Goal: Transaction & Acquisition: Purchase product/service

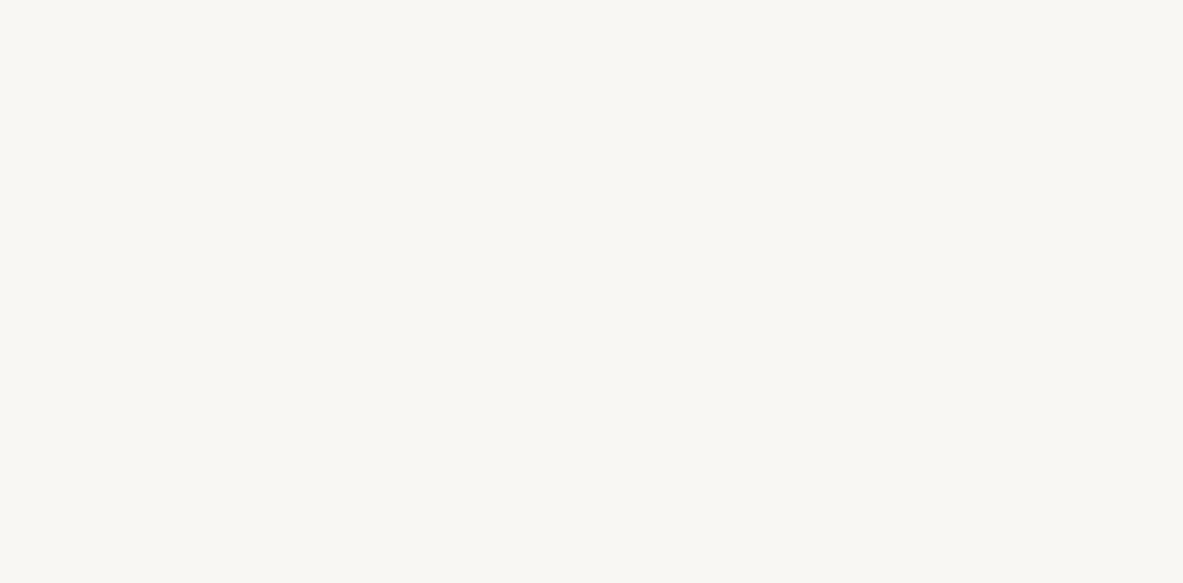
click at [910, 0] on html "Country of delivery: Afghanistan Albania Algeria Andorra Angola Anguilla Antart…" at bounding box center [591, 0] width 1183 height 0
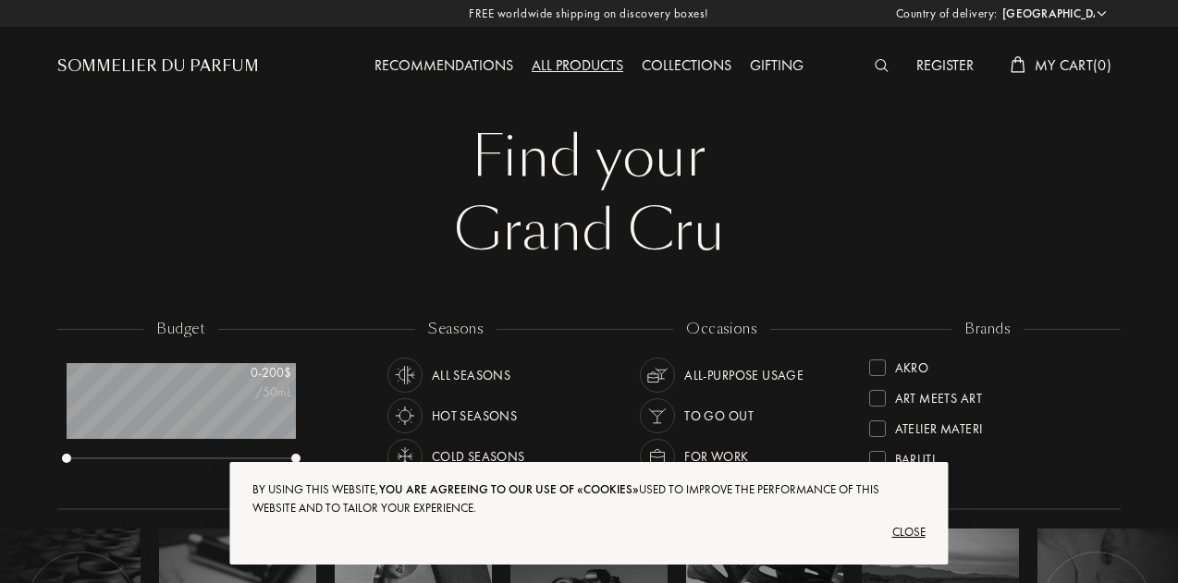
scroll to position [92, 229]
click at [924, 519] on div "By using this website, you are agreeing to our use of «cookies» used to improve…" at bounding box center [588, 514] width 718 height 104
click at [919, 530] on div "Close" at bounding box center [588, 533] width 672 height 30
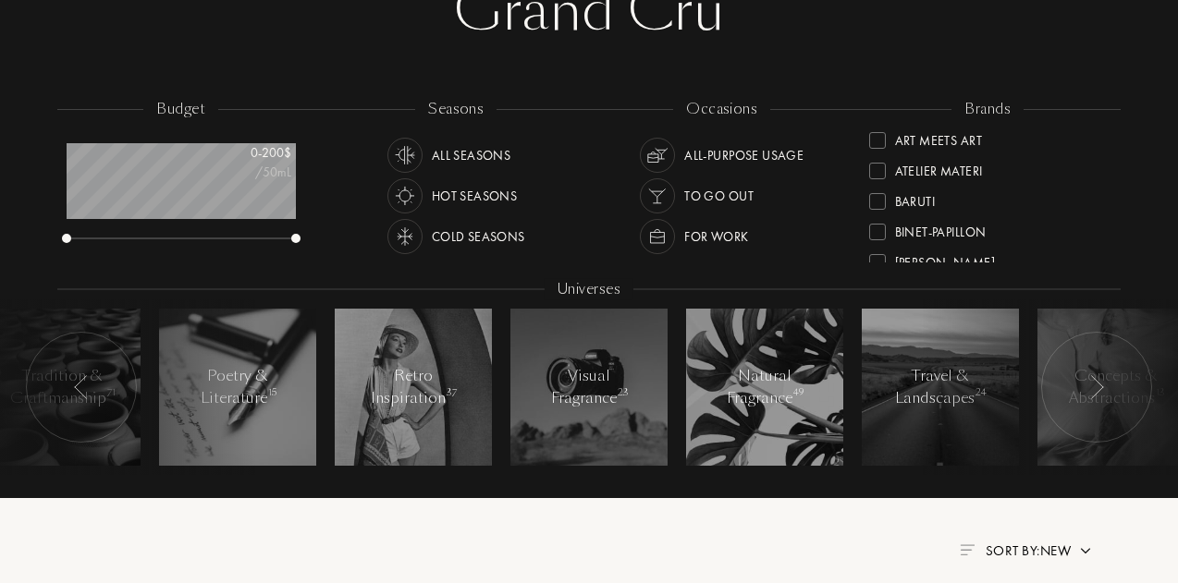
scroll to position [39, 0]
click at [882, 169] on div at bounding box center [877, 170] width 17 height 17
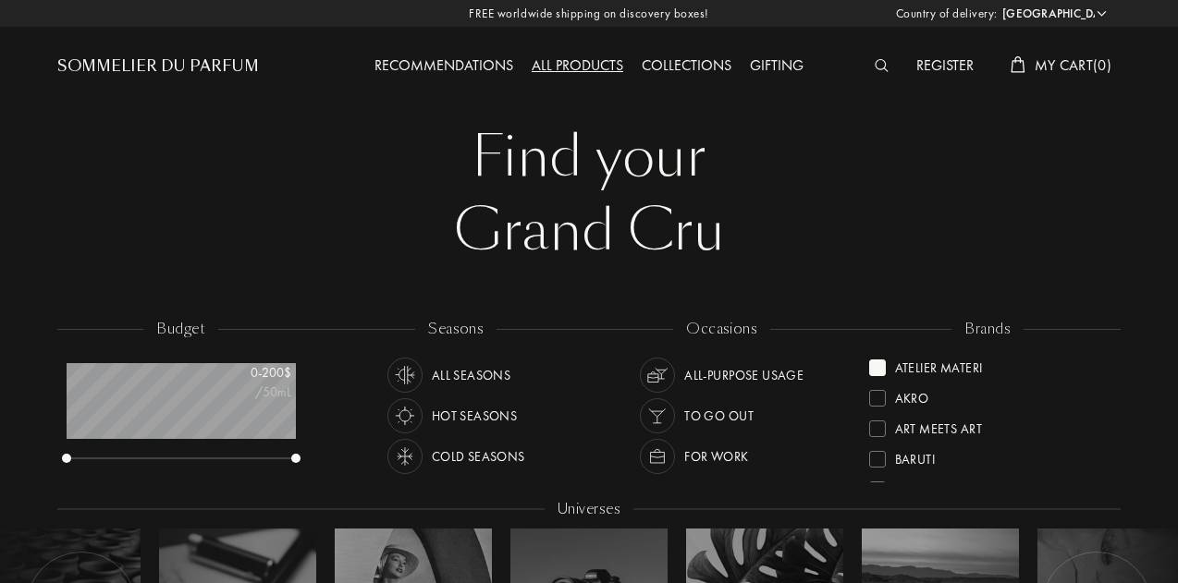
click at [1056, 58] on span "My Cart ( 0 )" at bounding box center [1073, 64] width 77 height 19
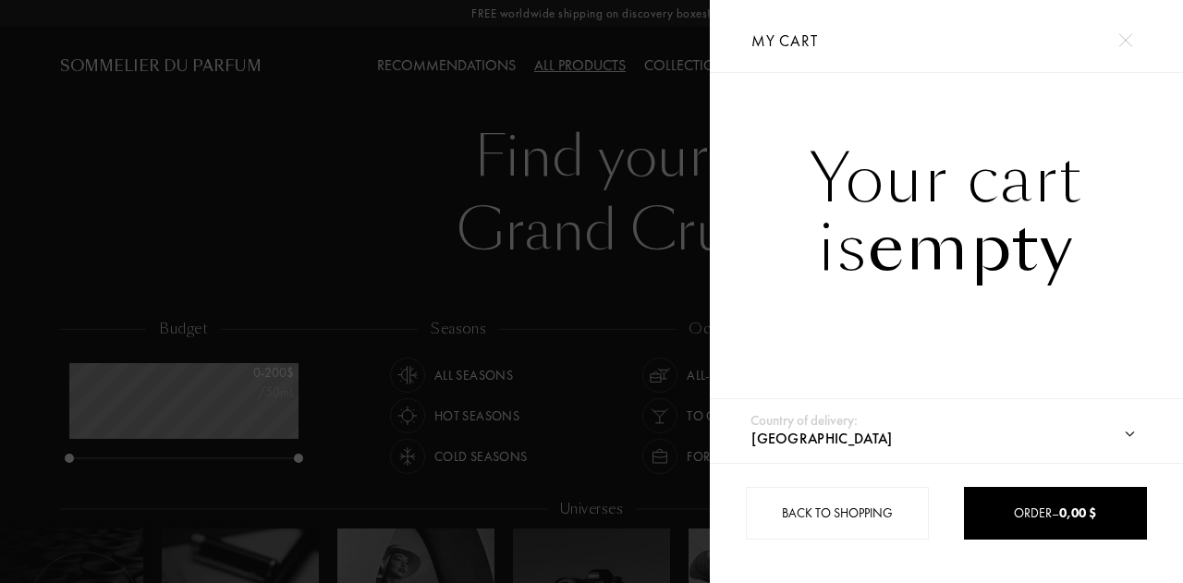
click at [582, 138] on div at bounding box center [355, 291] width 710 height 583
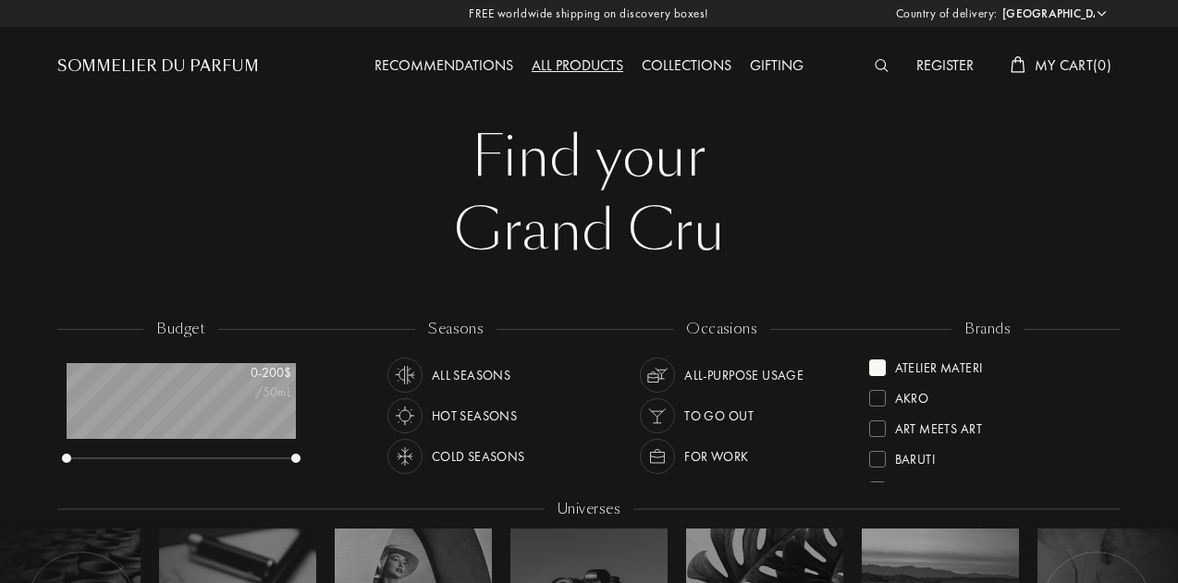
click at [1080, 15] on select "Afghanistan Albania Algeria Andorra Angola Anguilla Antartica Antigua and Barbu…" at bounding box center [1053, 14] width 111 height 18
select select "ZA"
click at [998, 5] on select "Afghanistan Albania Algeria Andorra Angola Anguilla Antartica Antigua and Barbu…" at bounding box center [1053, 14] width 111 height 18
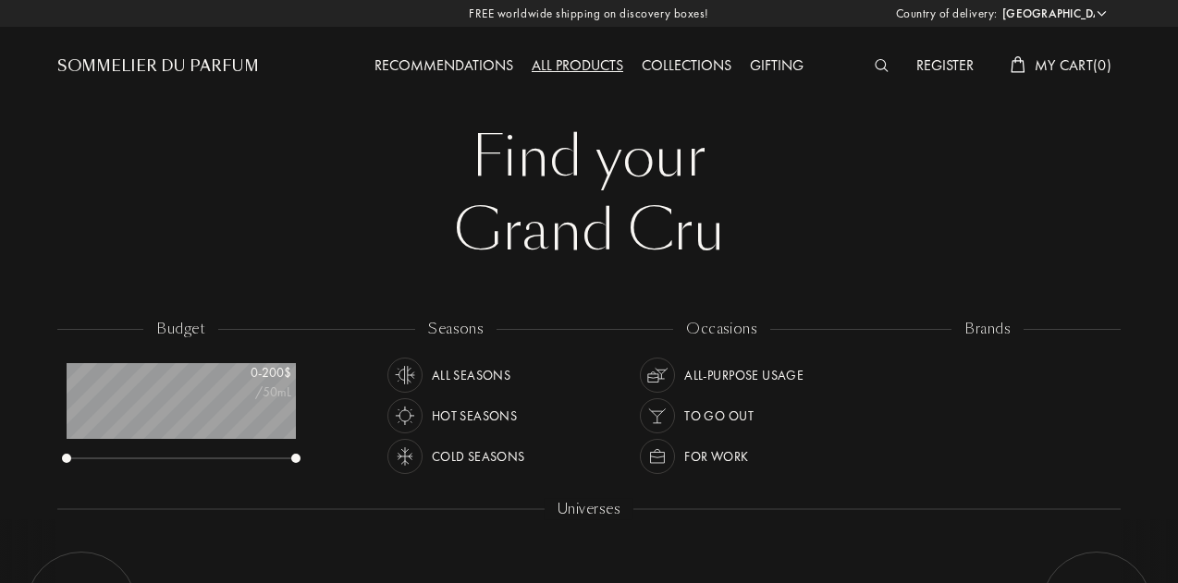
select select "ZA"
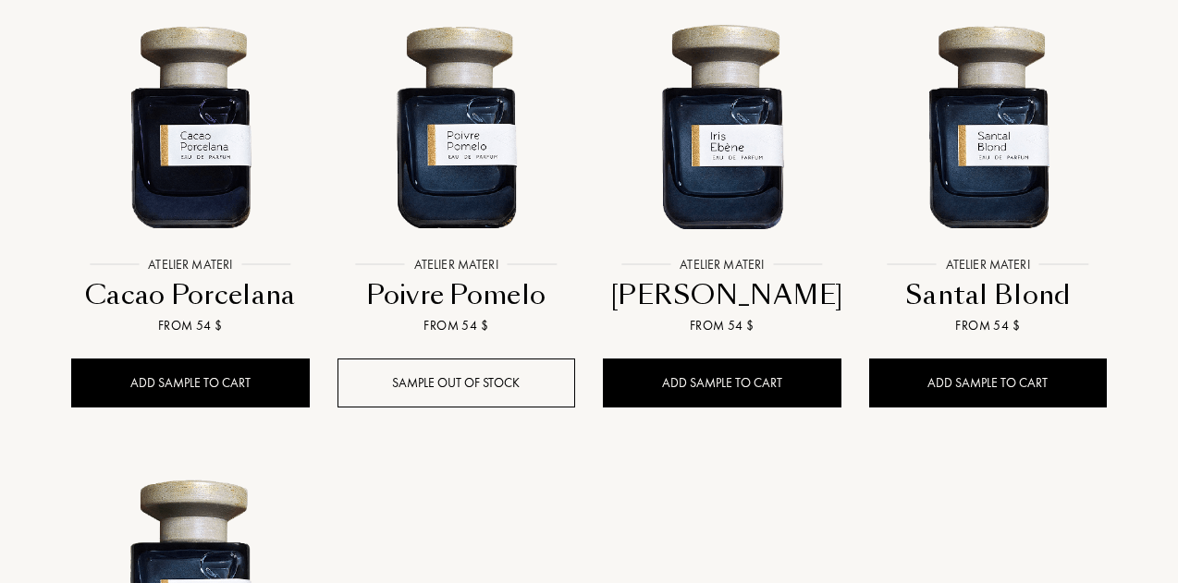
scroll to position [1237, 0]
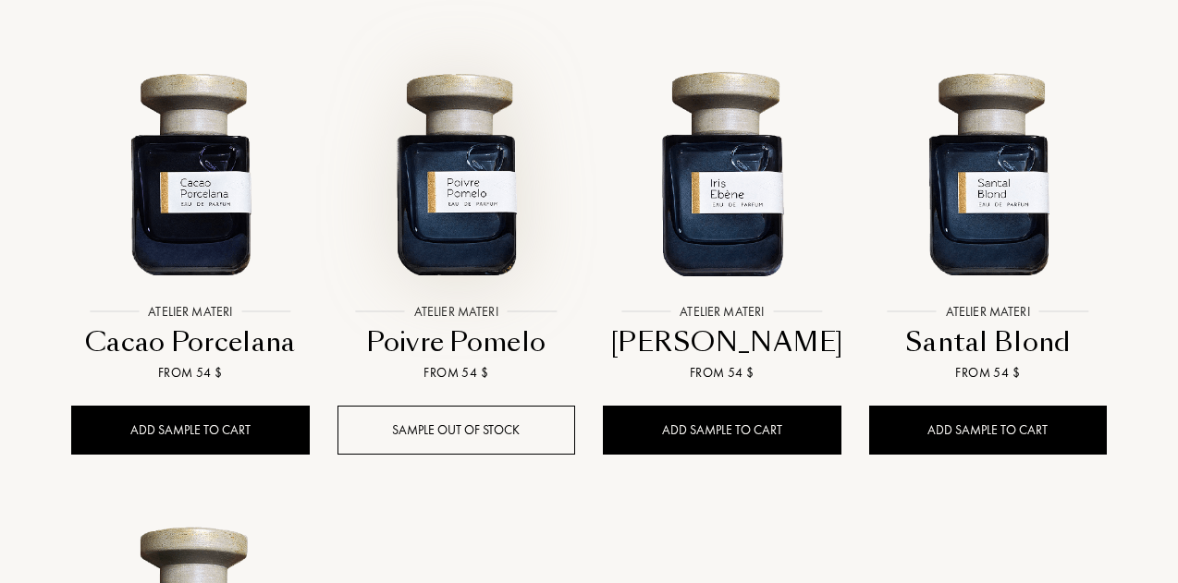
click at [470, 239] on img at bounding box center [456, 172] width 239 height 239
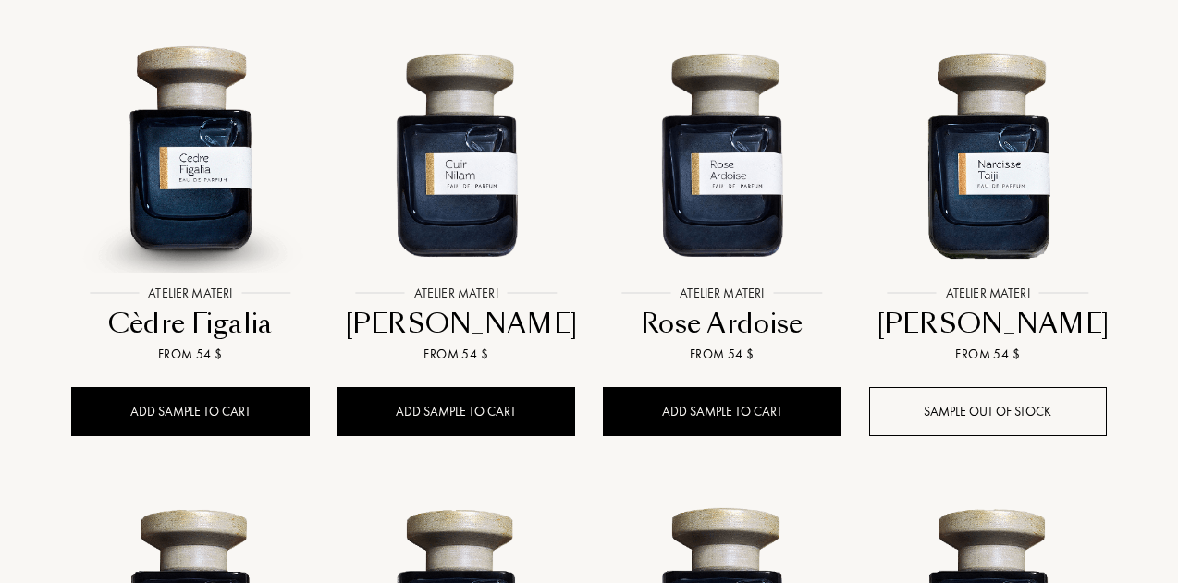
scroll to position [800, 0]
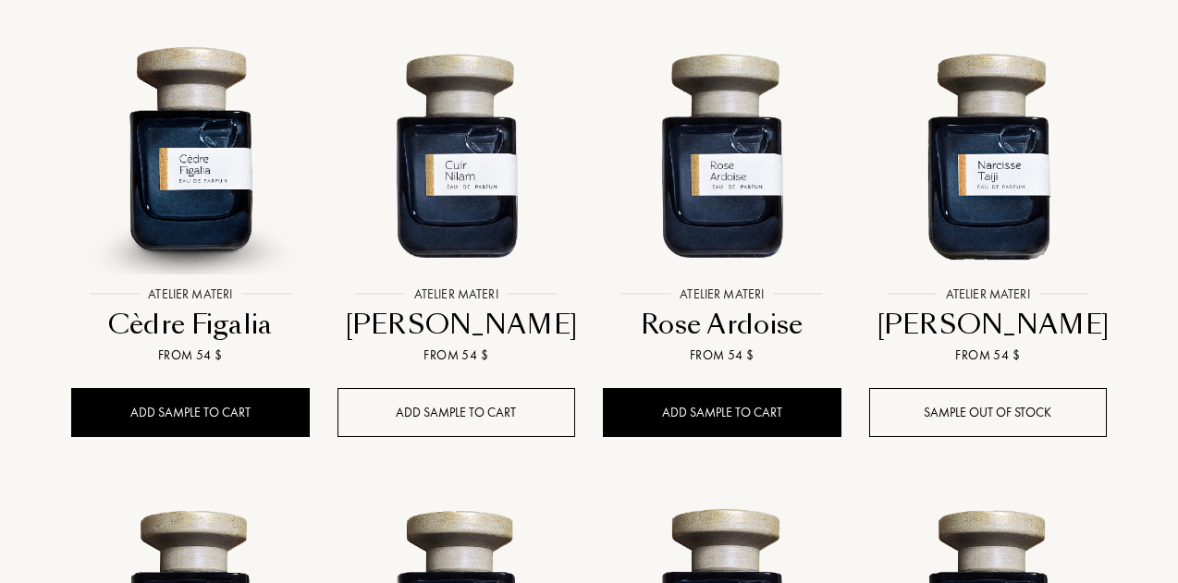
click at [453, 430] on div "Add sample to cart" at bounding box center [456, 412] width 239 height 49
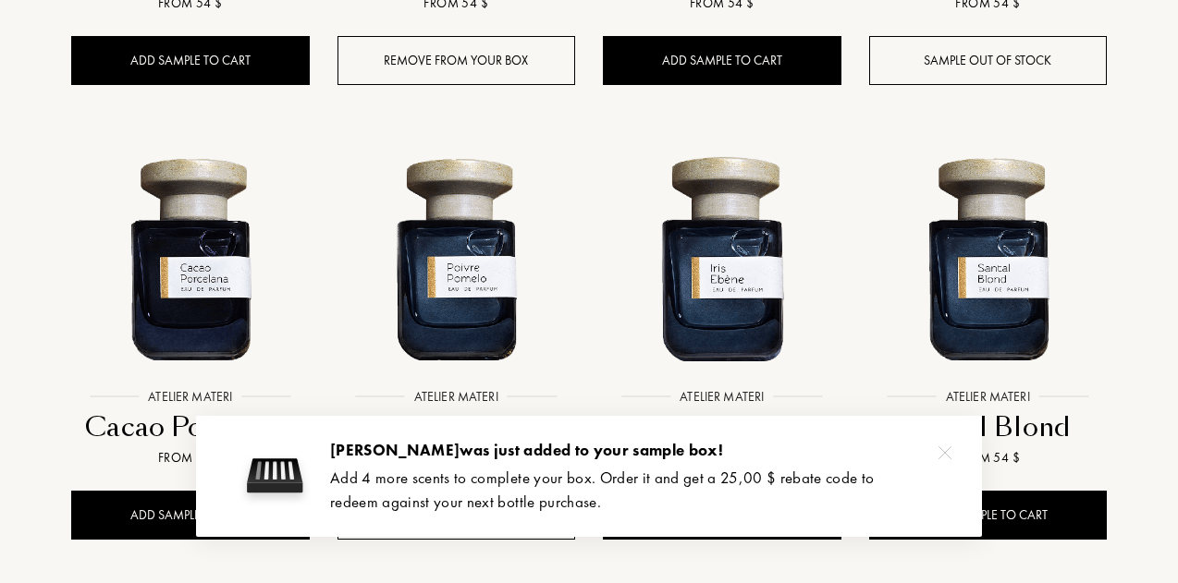
scroll to position [1158, 0]
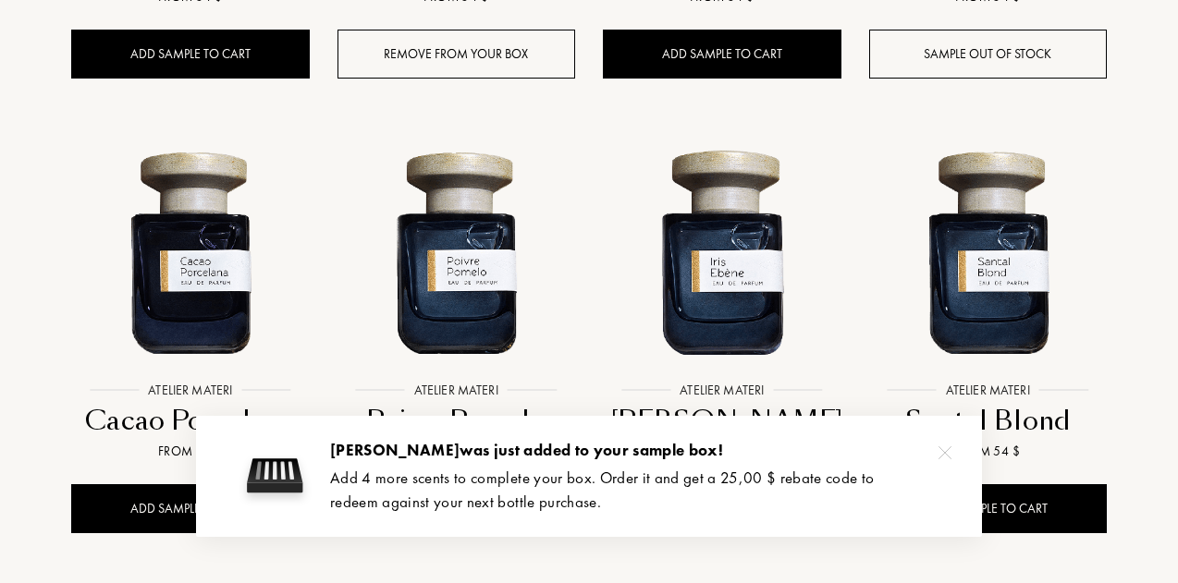
click at [939, 453] on img at bounding box center [944, 453] width 13 height 13
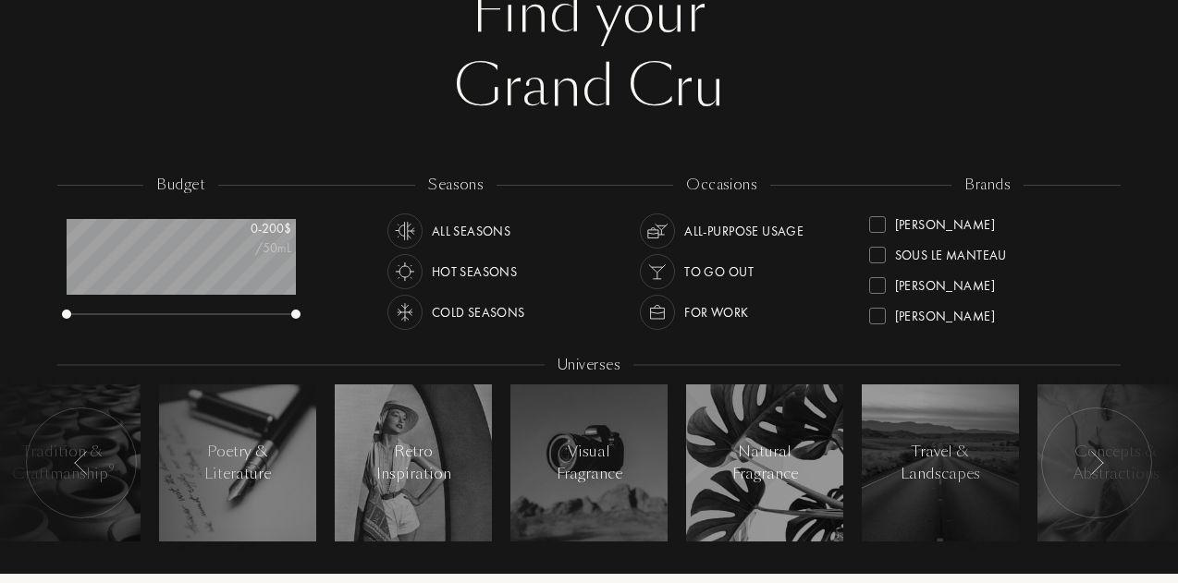
scroll to position [0, 0]
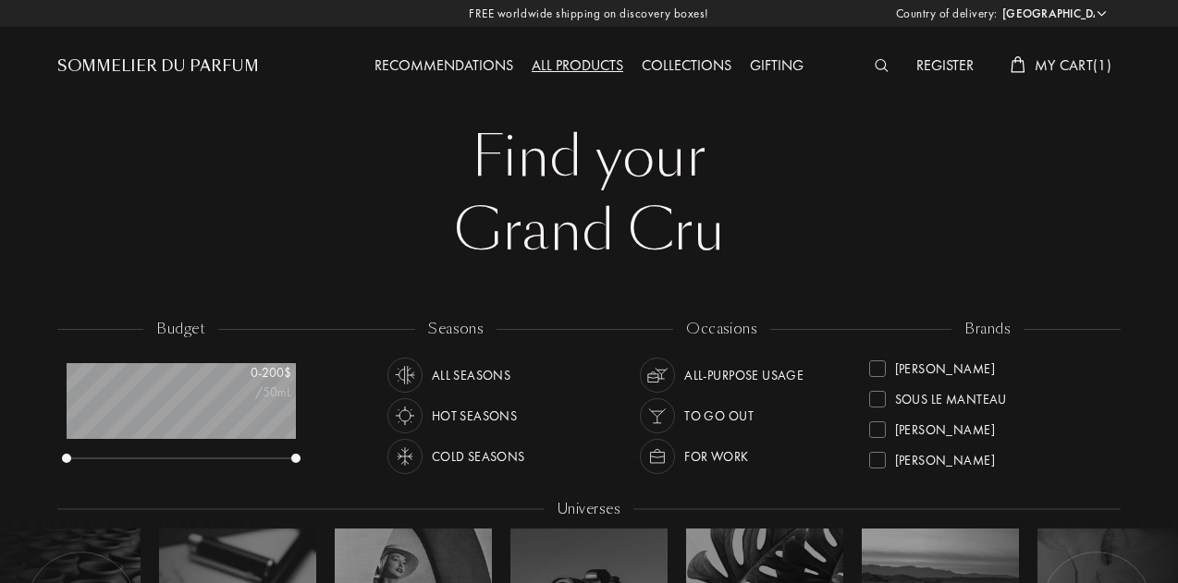
click at [178, 58] on div "Sommelier du Parfum" at bounding box center [158, 66] width 202 height 22
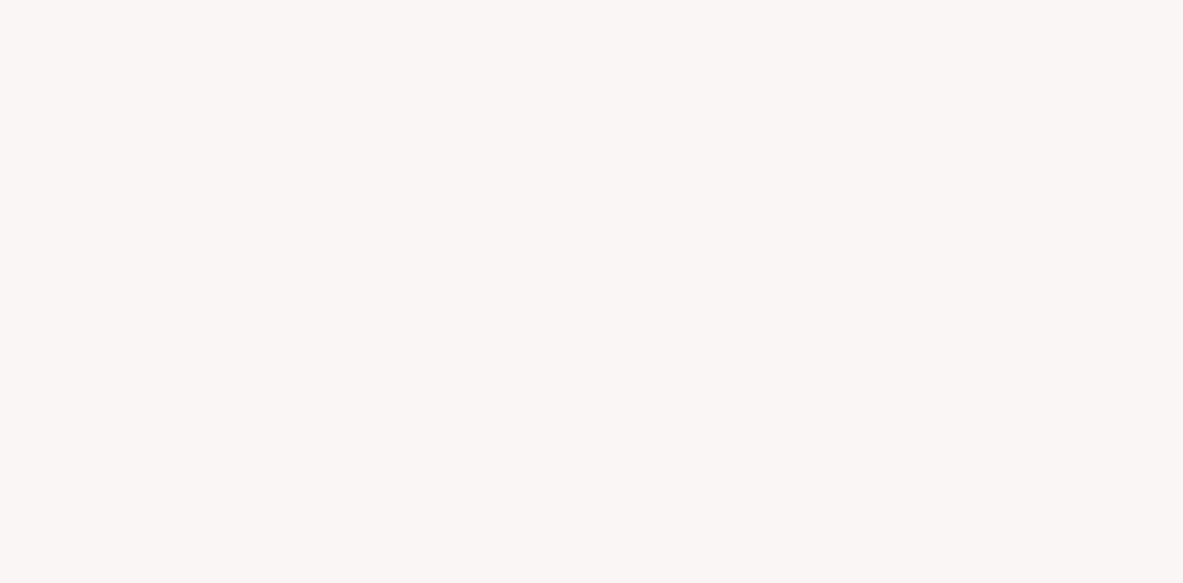
select select "ZA"
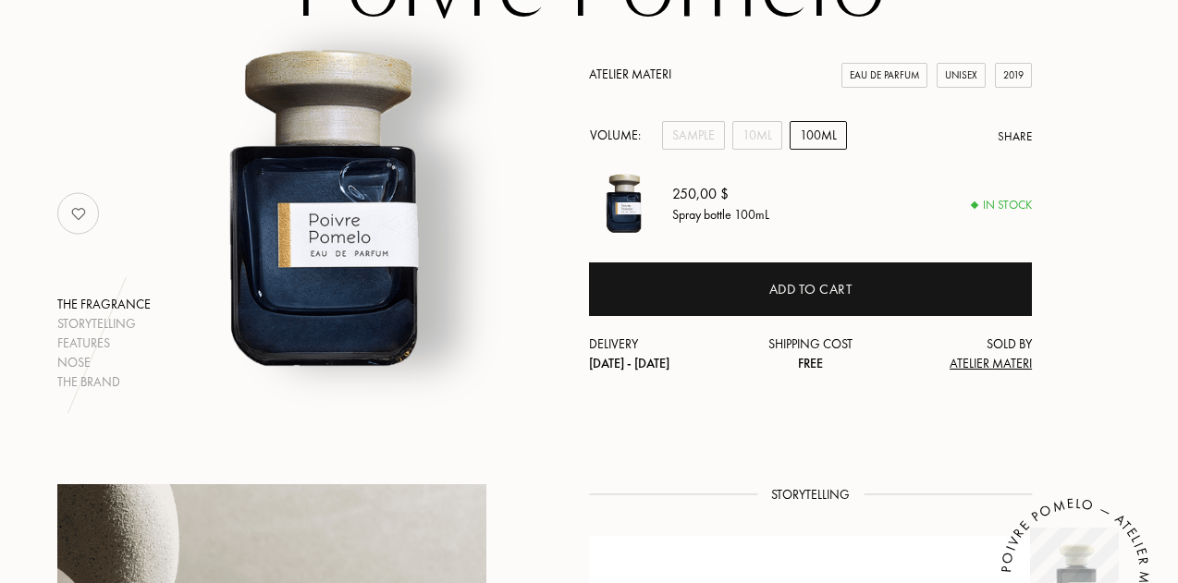
scroll to position [220, 0]
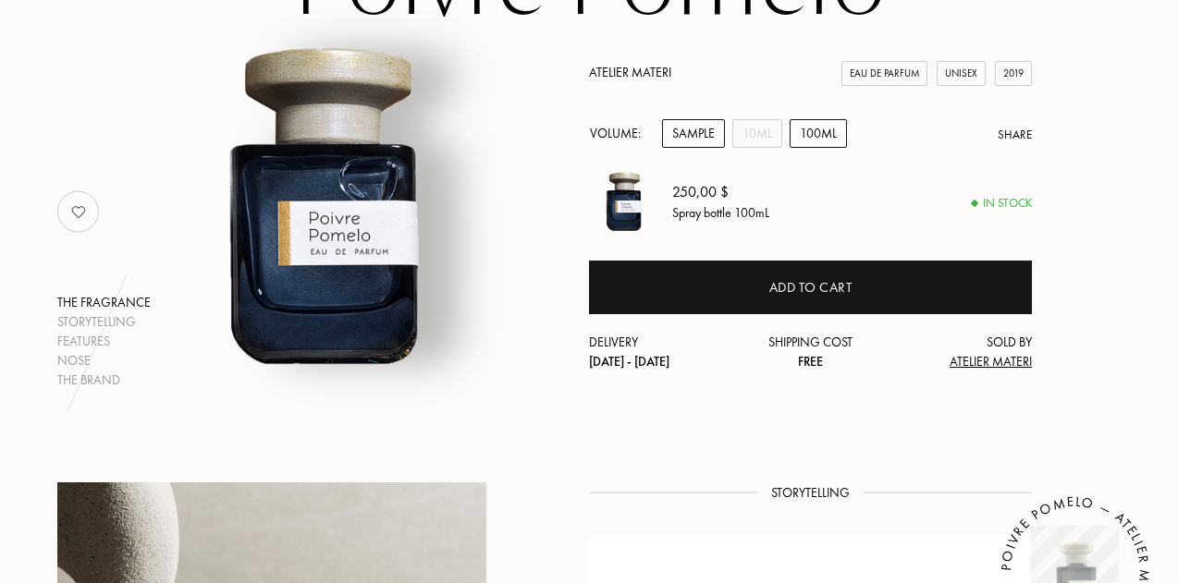
click at [709, 134] on div "Sample" at bounding box center [693, 133] width 63 height 29
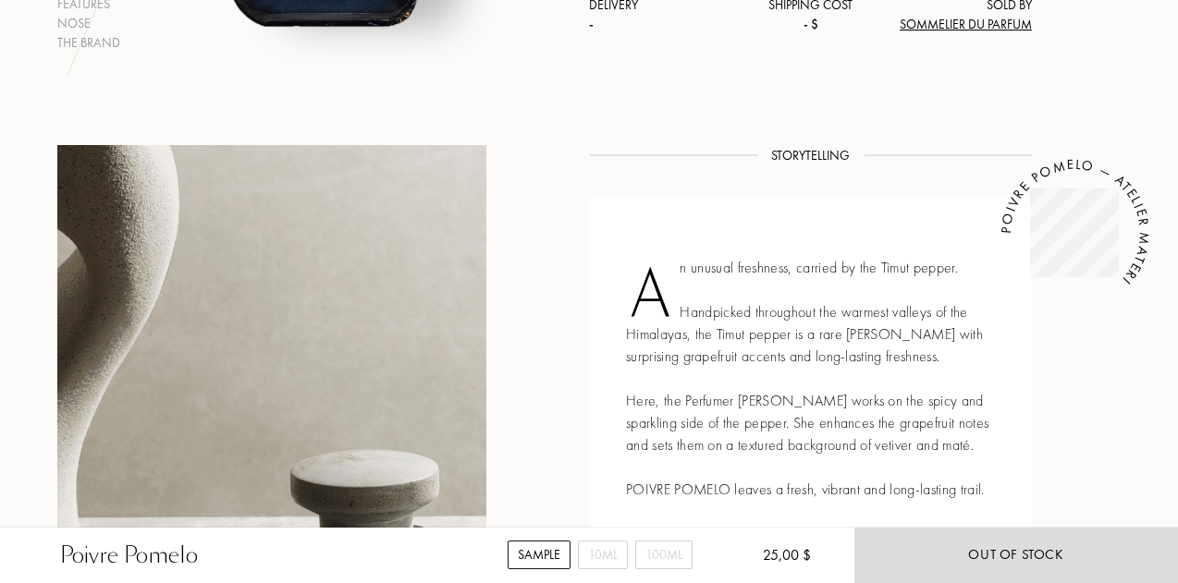
scroll to position [528, 0]
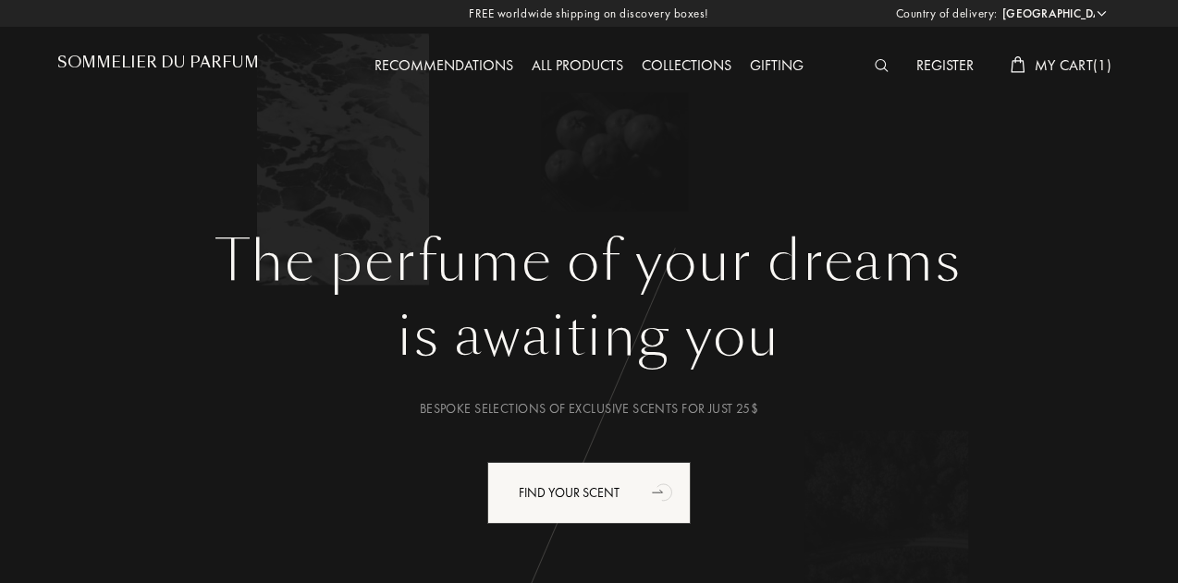
select select "ZA"
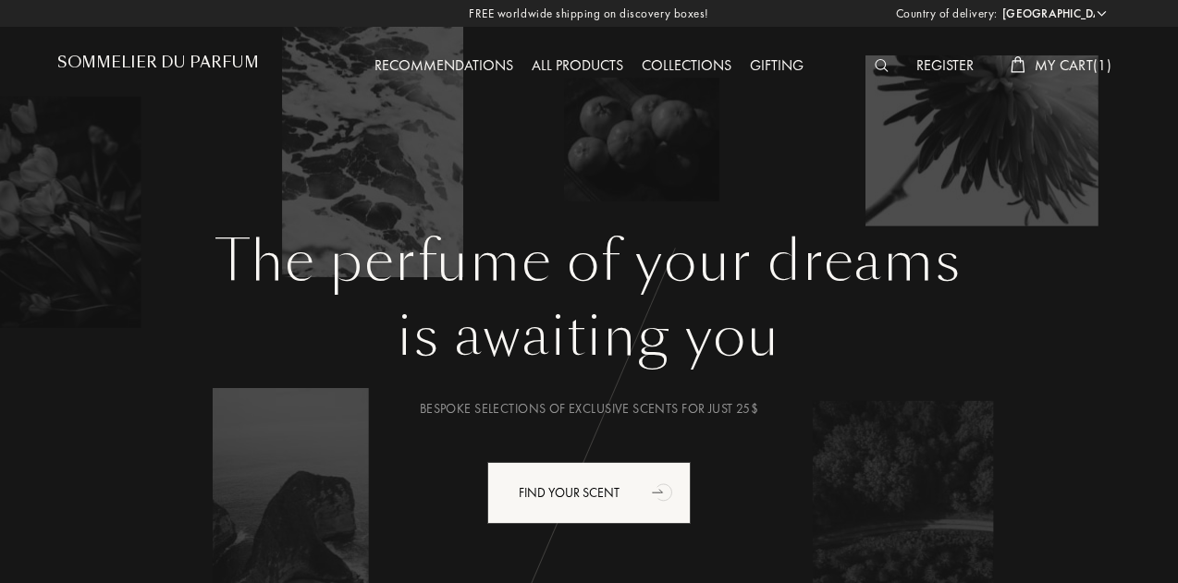
click at [958, 69] on div "Register" at bounding box center [945, 67] width 76 height 24
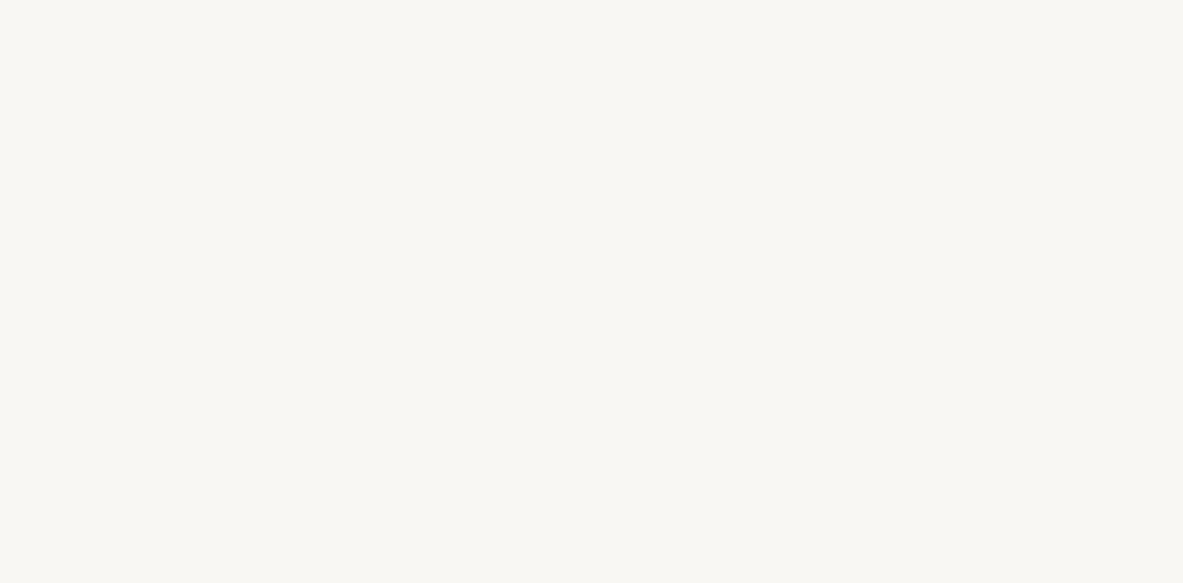
select select "ZA"
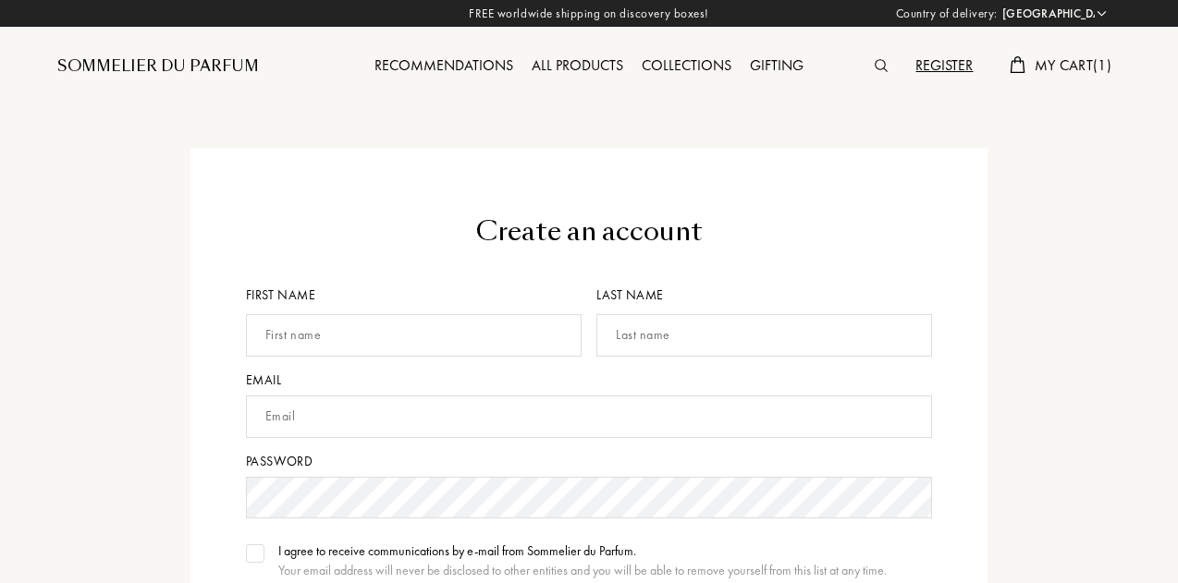
click at [335, 342] on input "text" at bounding box center [414, 335] width 336 height 43
type input "Tumelo"
type input "Vuma"
type input "[EMAIL_ADDRESS][DOMAIN_NAME]"
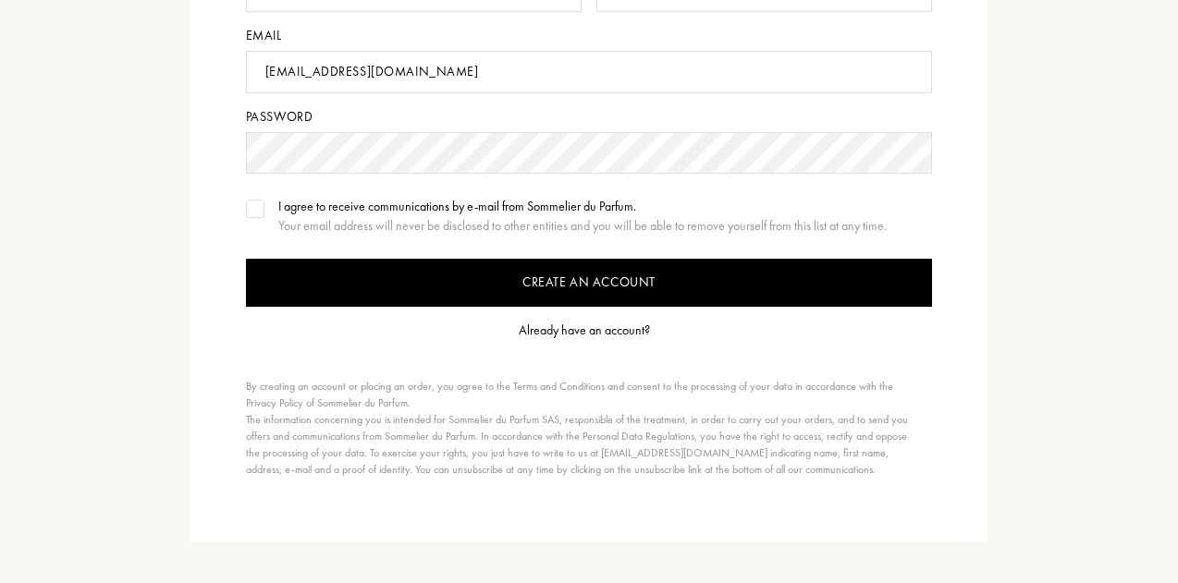
scroll to position [363, 0]
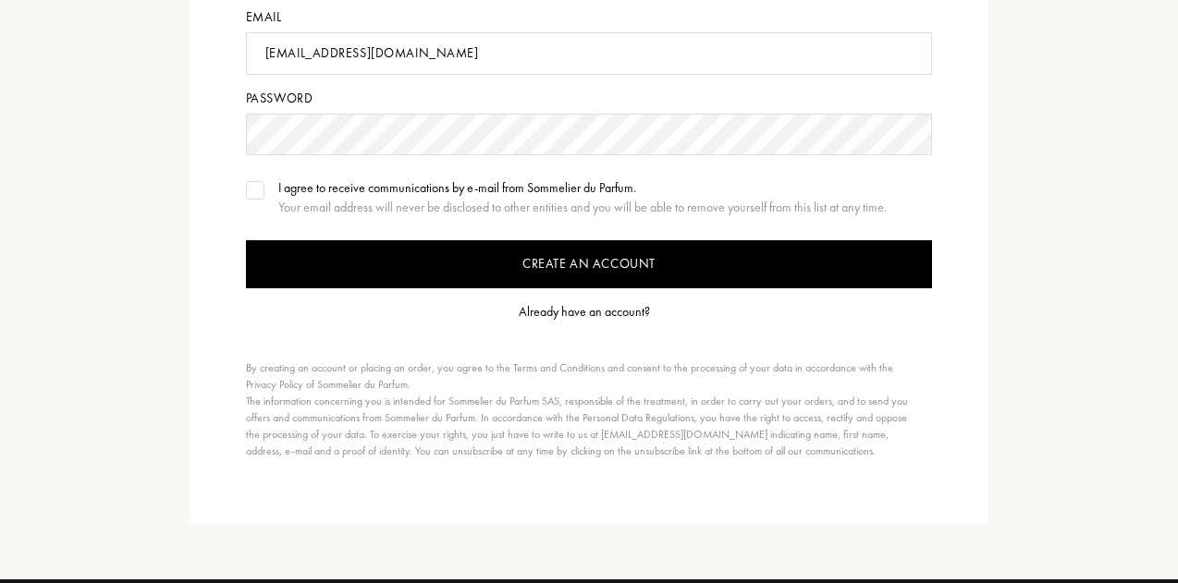
click at [250, 186] on img at bounding box center [255, 190] width 13 height 9
click at [549, 314] on div "Already have an account?" at bounding box center [584, 311] width 131 height 19
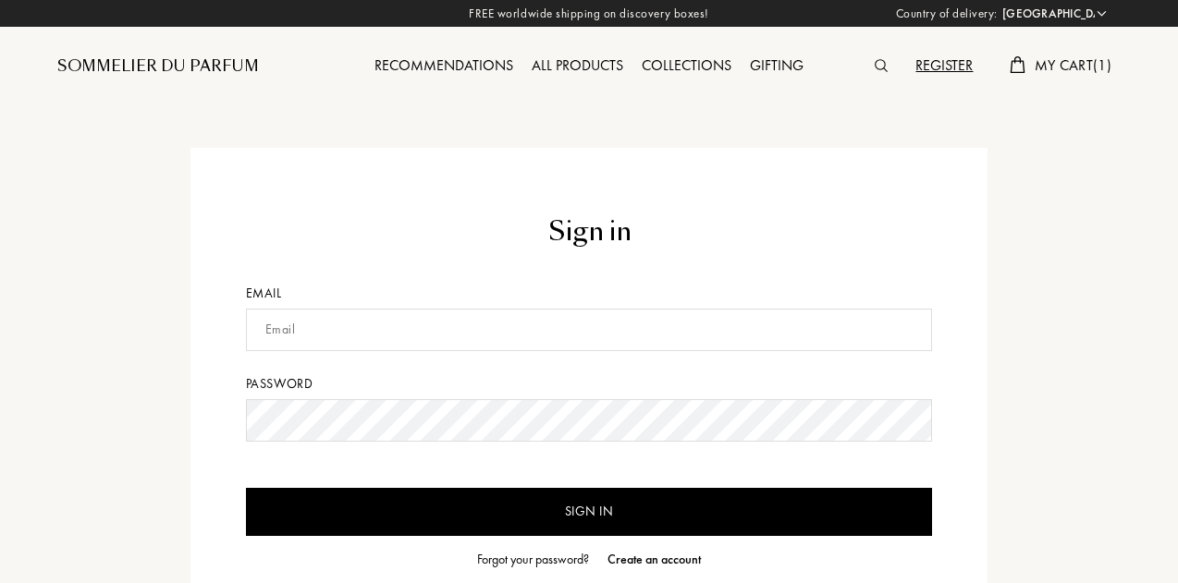
select select "ZA"
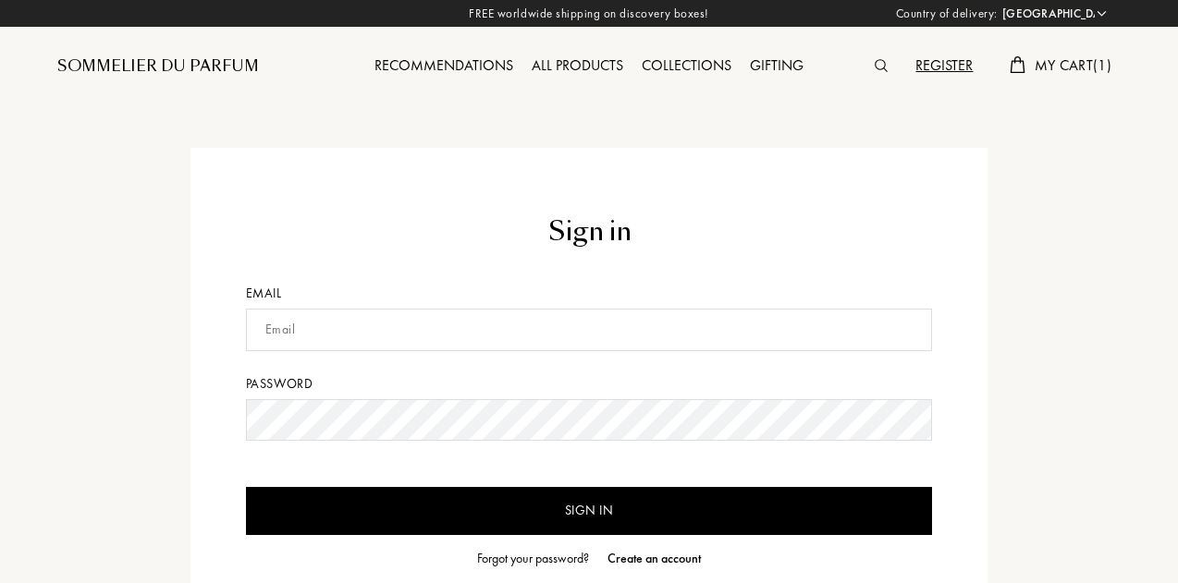
click at [344, 340] on input "text" at bounding box center [589, 330] width 687 height 43
type input "vumatumelo@gmail.com"
click at [246, 487] on input "Sign in" at bounding box center [589, 511] width 687 height 48
click at [562, 519] on input "Sign in" at bounding box center [589, 511] width 687 height 48
click at [580, 510] on input "Sign in" at bounding box center [589, 511] width 687 height 48
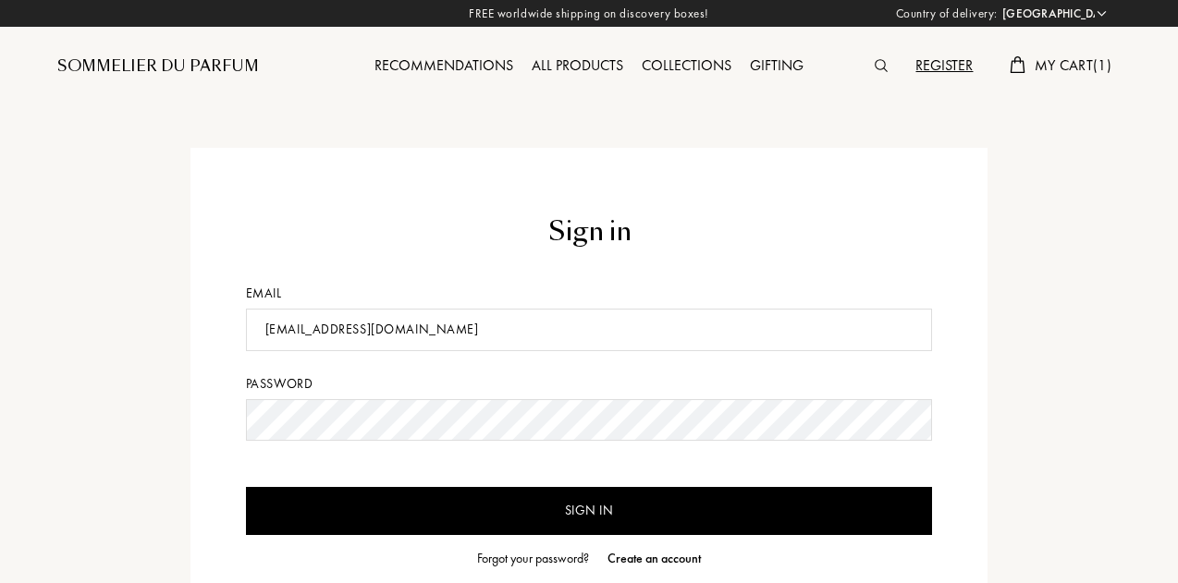
click at [204, 405] on div "Sign in Email vumatumelo@gmail.com Password Sign in Forgot your password? Creat…" at bounding box center [589, 426] width 798 height 557
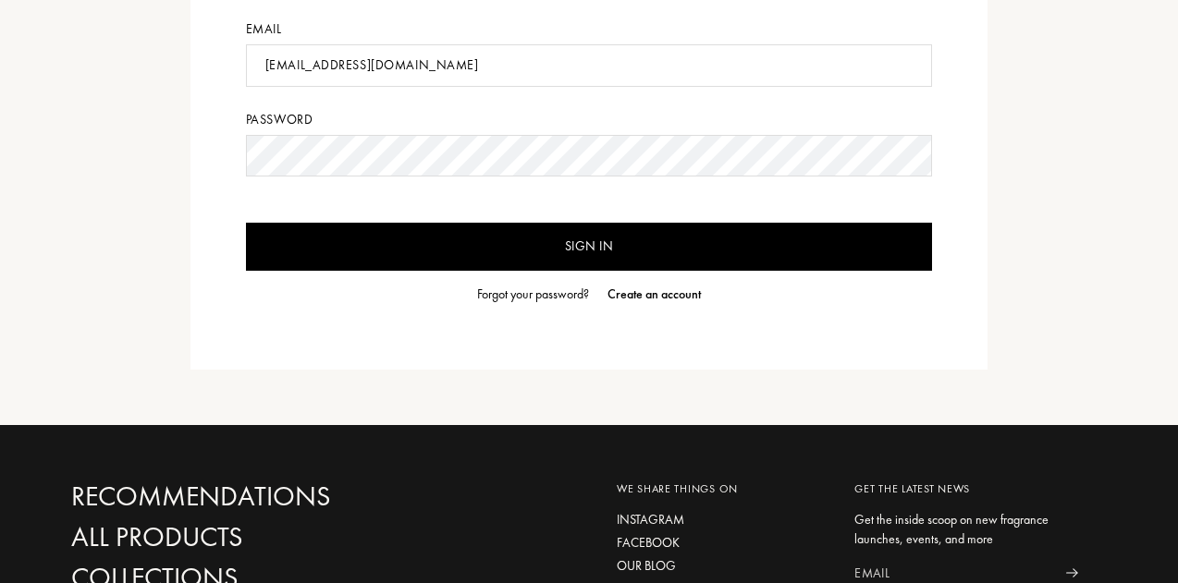
scroll to position [266, 0]
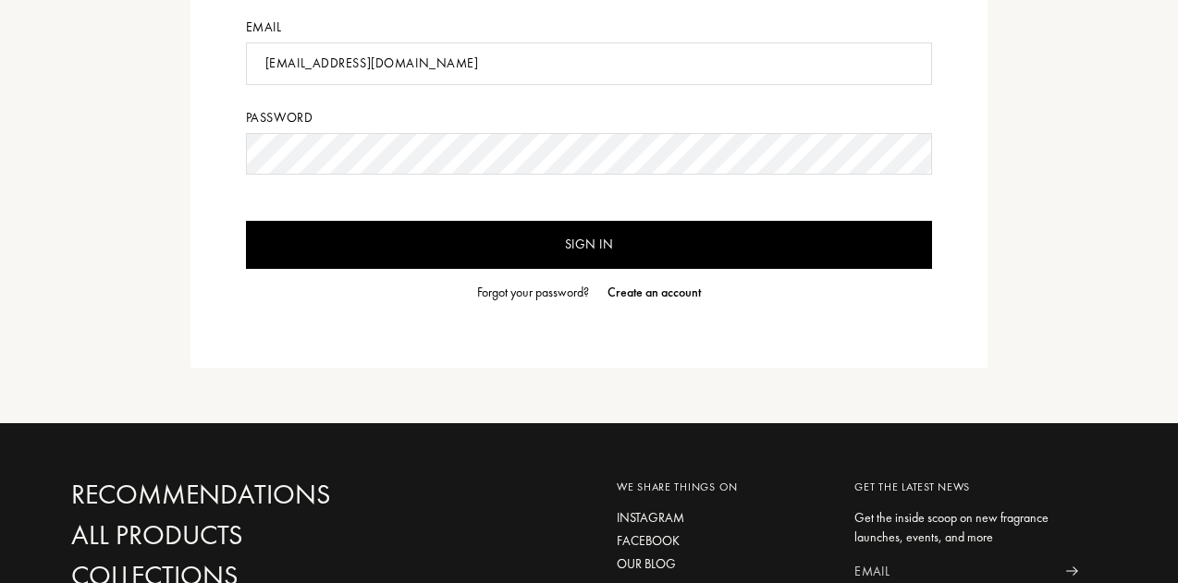
click at [492, 259] on input "Sign in" at bounding box center [589, 245] width 687 height 48
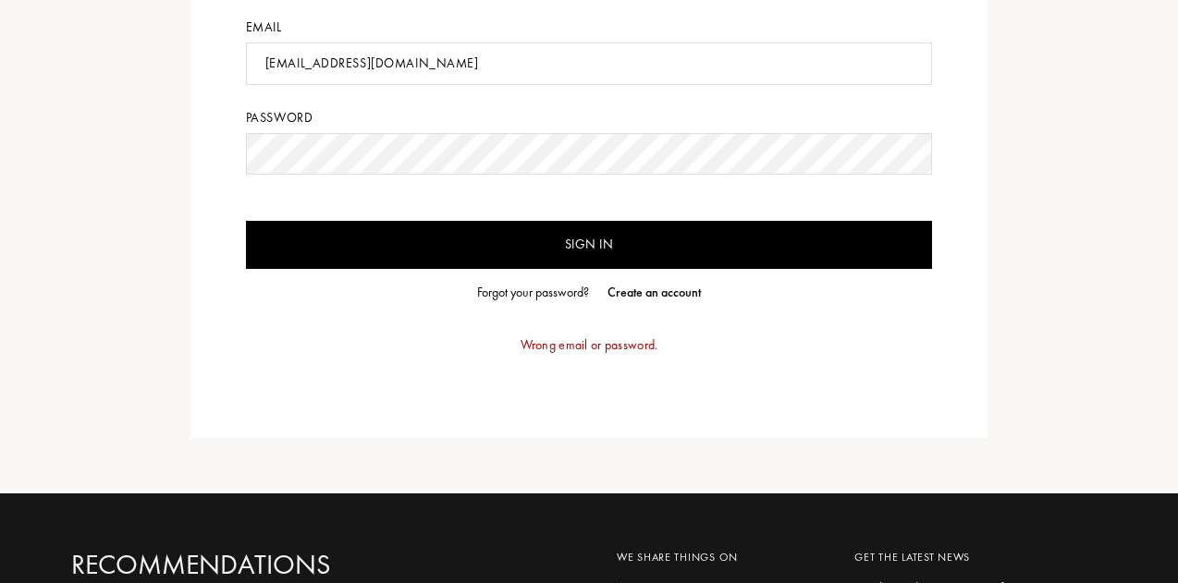
click at [558, 293] on div "Forgot your password?" at bounding box center [533, 292] width 112 height 19
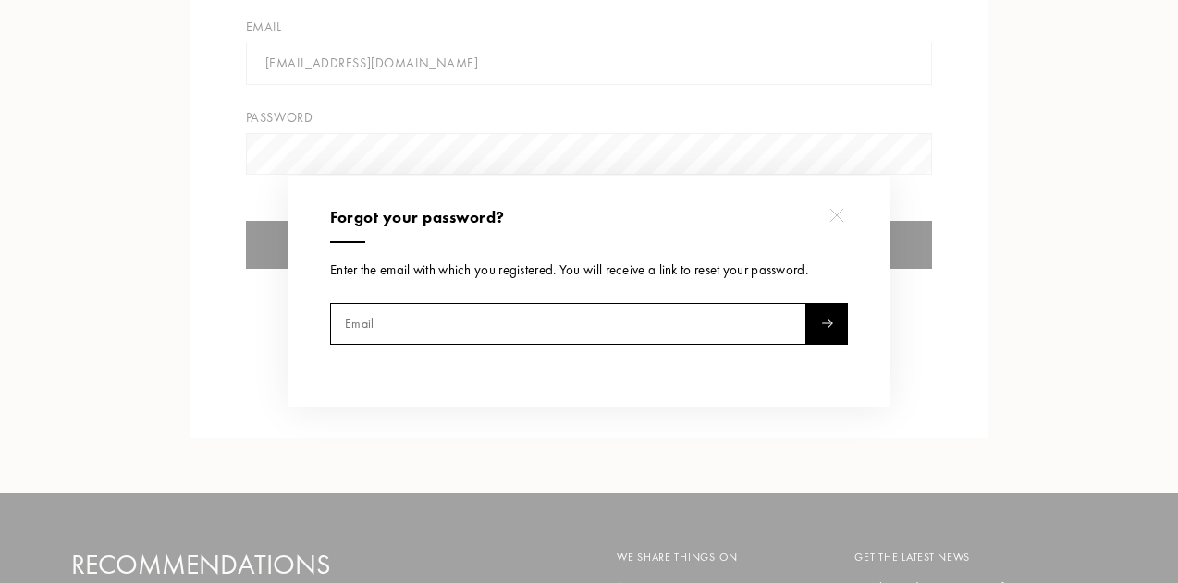
click at [492, 315] on input "text" at bounding box center [568, 324] width 476 height 42
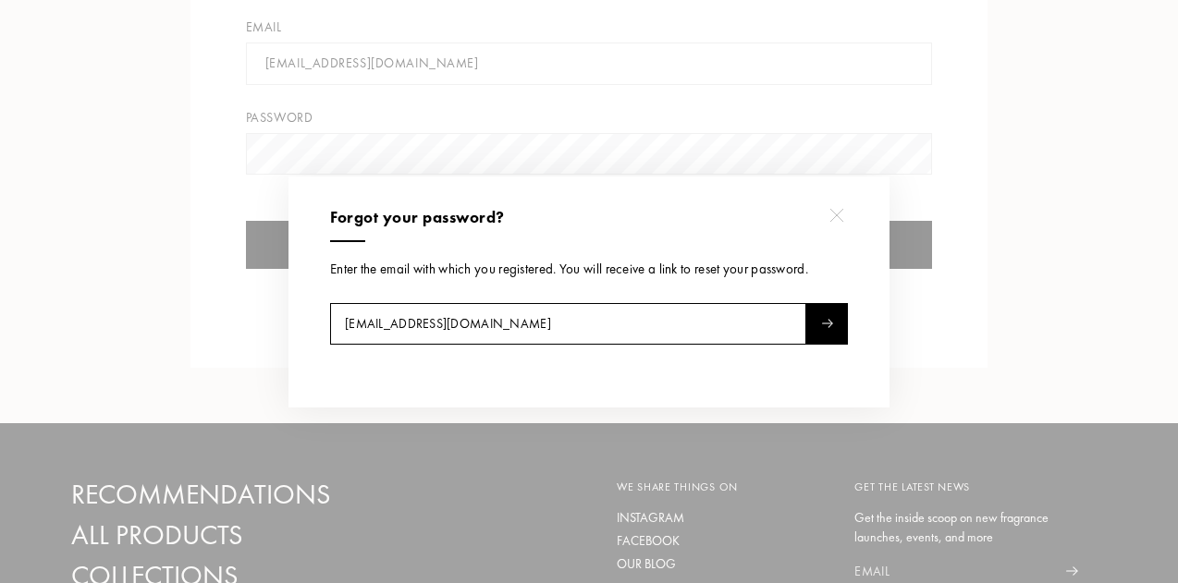
type input "vumatumelo@gmail.com"
click at [813, 332] on div at bounding box center [827, 324] width 42 height 42
